Goal: Information Seeking & Learning: Find specific fact

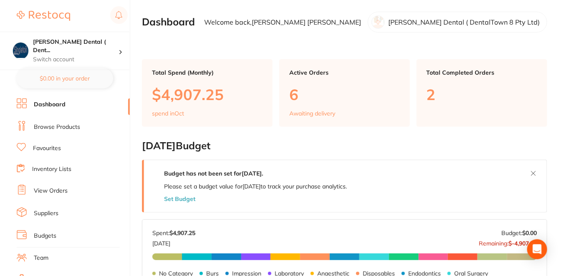
click at [63, 129] on link "Browse Products" at bounding box center [57, 127] width 46 height 8
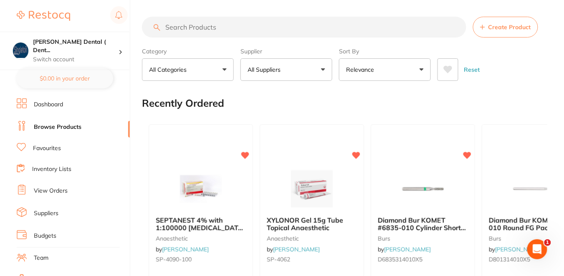
click at [183, 30] on input "search" at bounding box center [304, 27] width 325 height 21
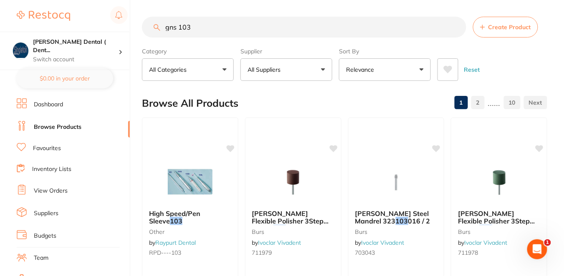
drag, startPoint x: 198, startPoint y: 28, endPoint x: 145, endPoint y: 23, distance: 53.7
click at [145, 23] on input "gns 103" at bounding box center [304, 27] width 325 height 21
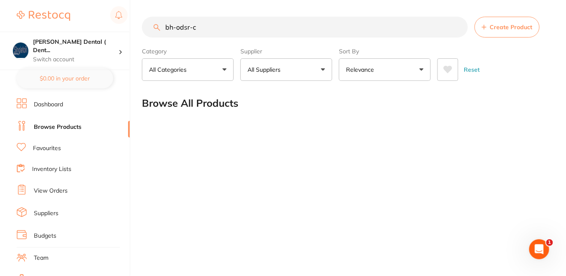
drag, startPoint x: 210, startPoint y: 29, endPoint x: 140, endPoint y: 12, distance: 72.2
click at [140, 12] on div "$630.53 [PERSON_NAME] Dental ( Dent... Switch account [PERSON_NAME] Dental ( De…" at bounding box center [283, 138] width 566 height 276
click at [208, 28] on input "bh-odsr-c" at bounding box center [305, 27] width 326 height 21
drag, startPoint x: 208, startPoint y: 28, endPoint x: 150, endPoint y: 24, distance: 58.1
click at [150, 25] on input "bh-odsr-c" at bounding box center [305, 27] width 326 height 21
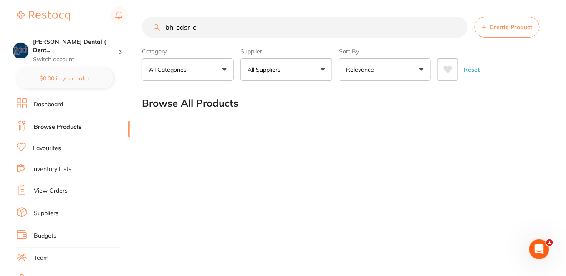
paste input "81.50"
drag, startPoint x: 193, startPoint y: 28, endPoint x: 121, endPoint y: 26, distance: 72.7
click at [121, 27] on div "$630.53 [PERSON_NAME] Dental ( Dent... Switch account [PERSON_NAME] Dental ( De…" at bounding box center [283, 138] width 566 height 276
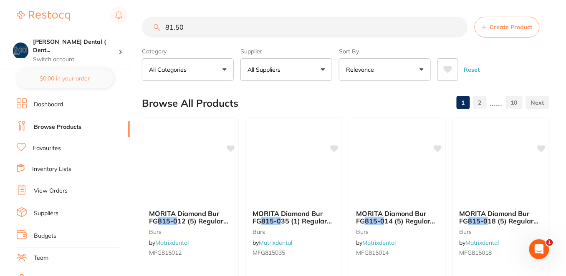
click at [185, 29] on input "81.50" at bounding box center [305, 27] width 326 height 21
click at [155, 28] on div "81.50 Create Product" at bounding box center [345, 27] width 406 height 21
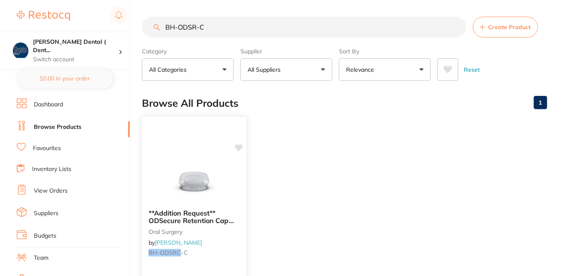
type input "BH-ODSR-C"
click at [238, 147] on icon at bounding box center [239, 148] width 8 height 7
click at [241, 146] on icon at bounding box center [239, 148] width 8 height 7
click at [240, 150] on icon at bounding box center [239, 148] width 8 height 7
click at [240, 236] on div "**Addition Request** ODSecure Retention Cap Insert Clear Standard - 4 pack [MED…" at bounding box center [194, 235] width 104 height 64
